Goal: Task Accomplishment & Management: Manage account settings

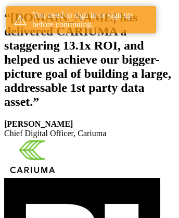
scroll to position [192, 0]
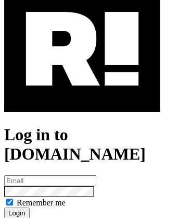
click at [82, 94] on img at bounding box center [82, 49] width 156 height 126
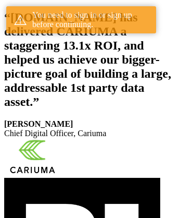
scroll to position [192, 0]
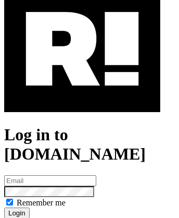
click at [82, 94] on img at bounding box center [82, 49] width 156 height 126
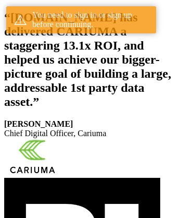
scroll to position [192, 0]
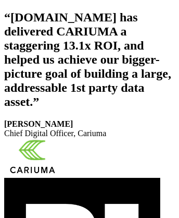
scroll to position [176, 0]
